Goal: Task Accomplishment & Management: Understand process/instructions

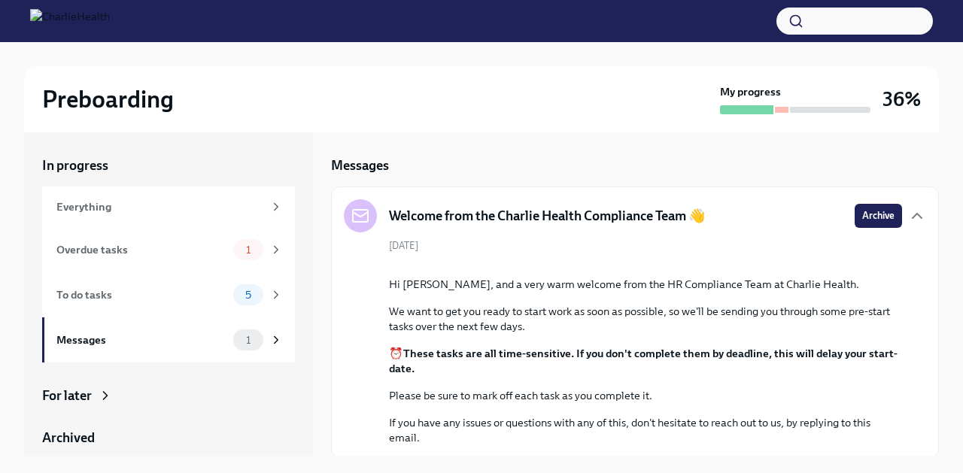
scroll to position [149, 0]
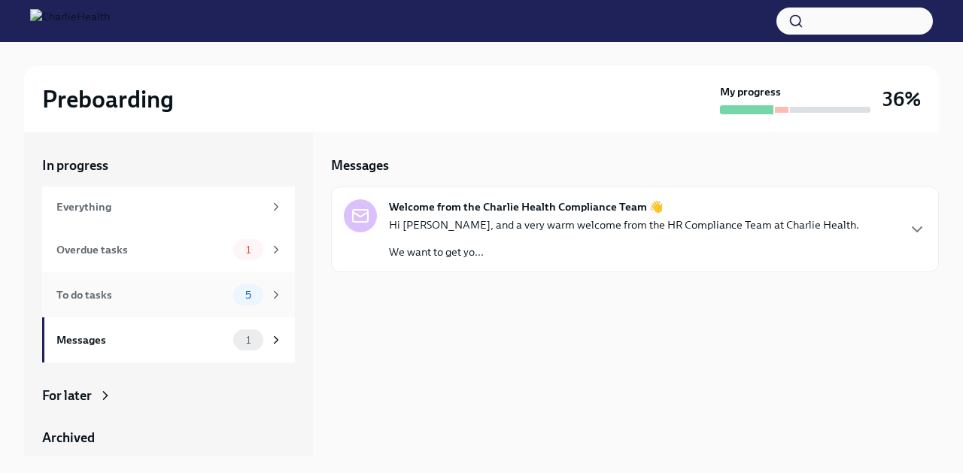
click at [186, 296] on div "To do tasks" at bounding box center [141, 295] width 171 height 17
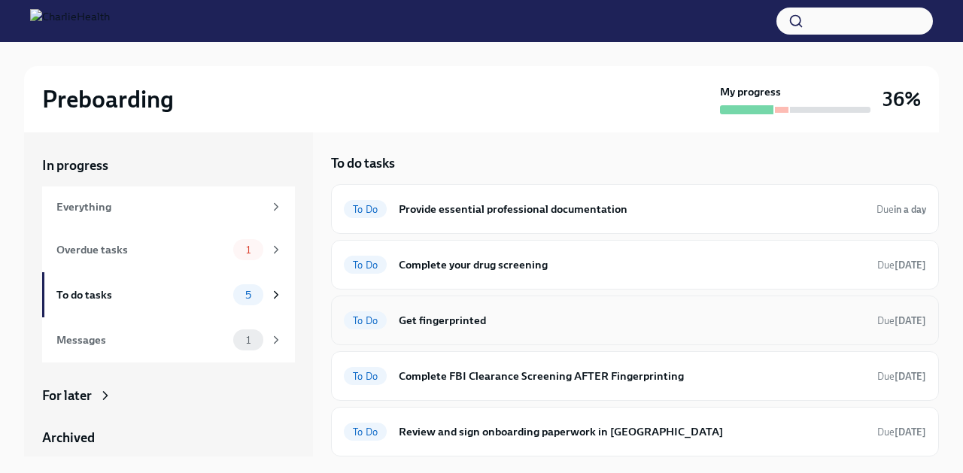
scroll to position [2, 0]
click at [473, 330] on div "To Do Get fingerprinted Due in 2 days" at bounding box center [635, 321] width 583 height 24
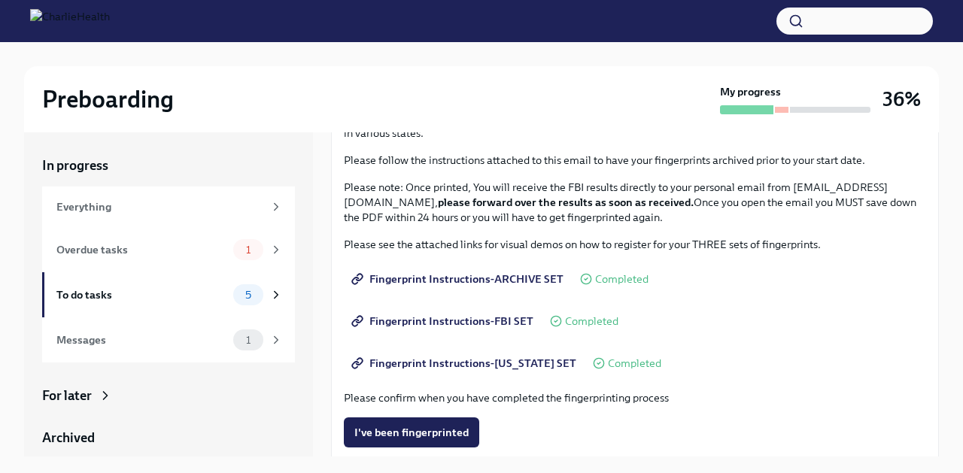
scroll to position [126, 0]
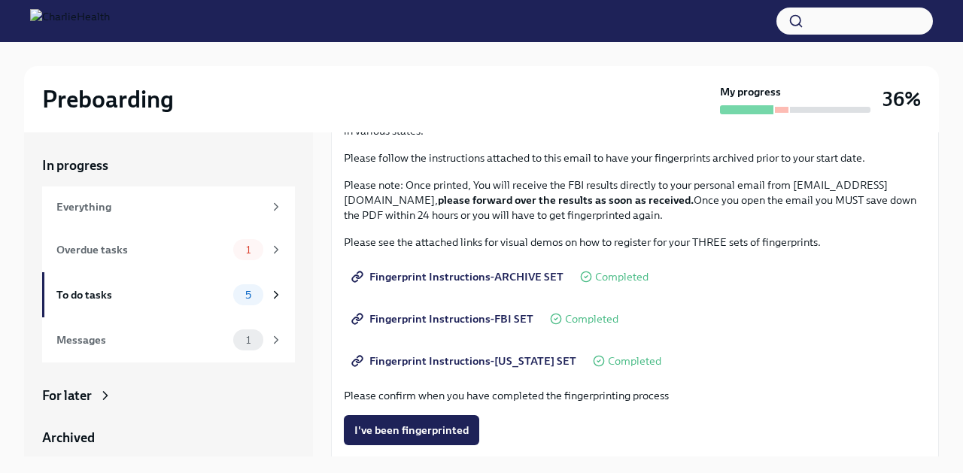
click at [512, 278] on span "Fingerprint Instructions-ARCHIVE SET" at bounding box center [459, 276] width 209 height 15
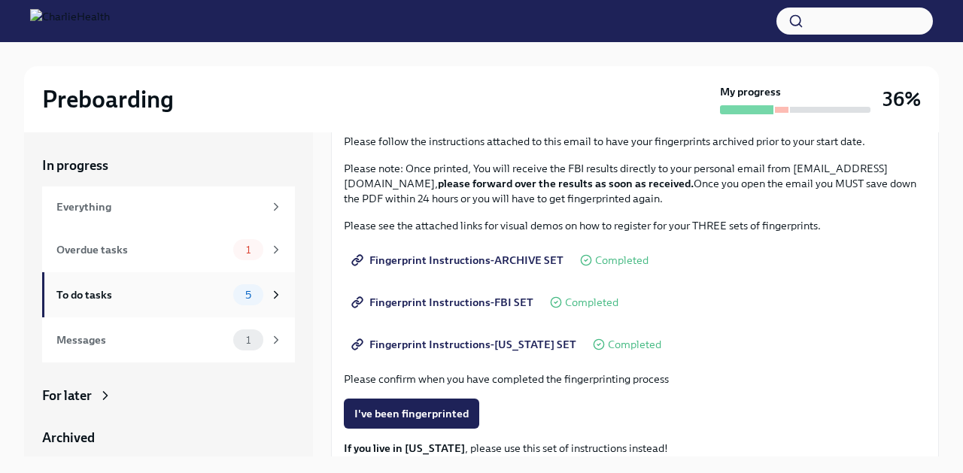
click at [203, 293] on div "To do tasks" at bounding box center [141, 295] width 171 height 17
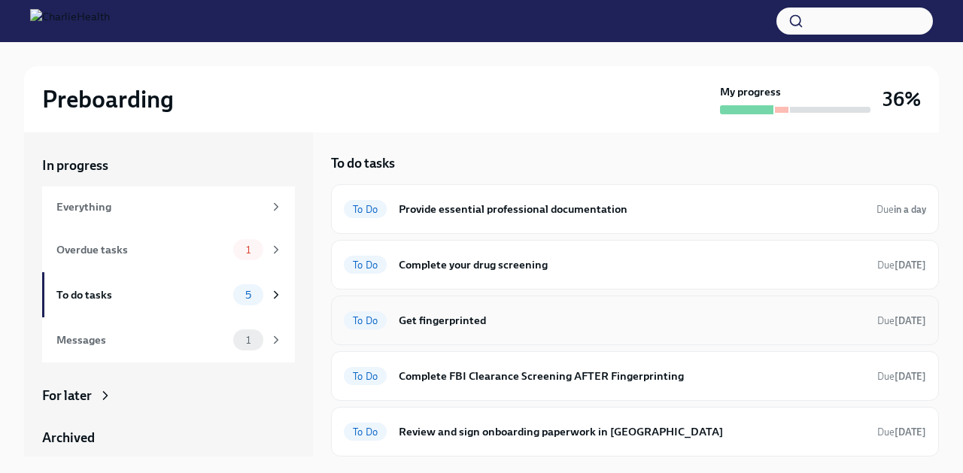
scroll to position [2, 0]
click at [482, 379] on h6 "Complete FBI Clearance Screening AFTER Fingerprinting" at bounding box center [632, 376] width 467 height 17
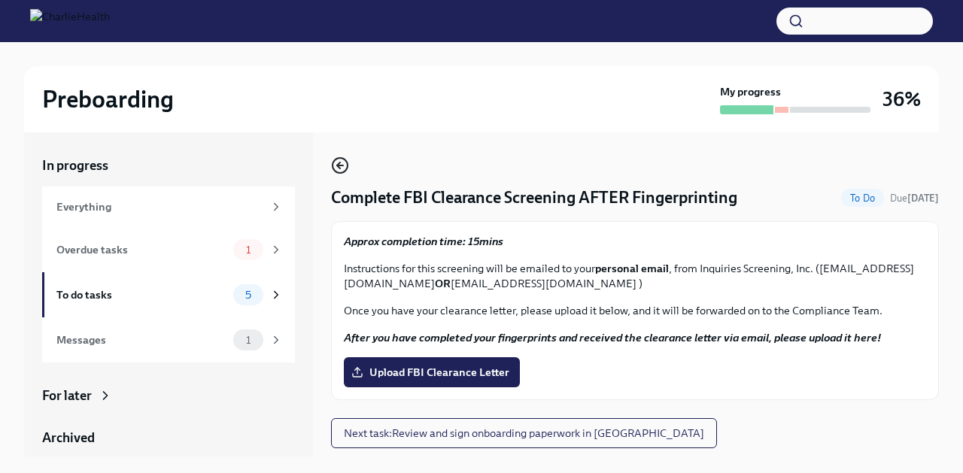
click at [340, 164] on icon "button" at bounding box center [340, 166] width 18 height 18
